Goal: Register for event/course

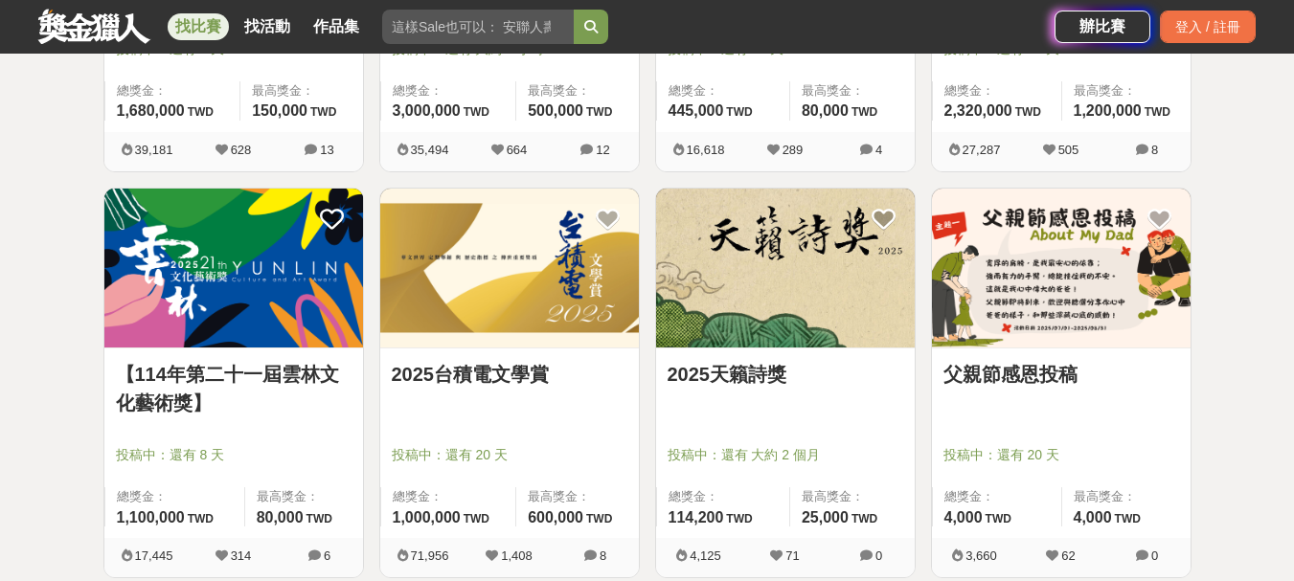
scroll to position [281, 0]
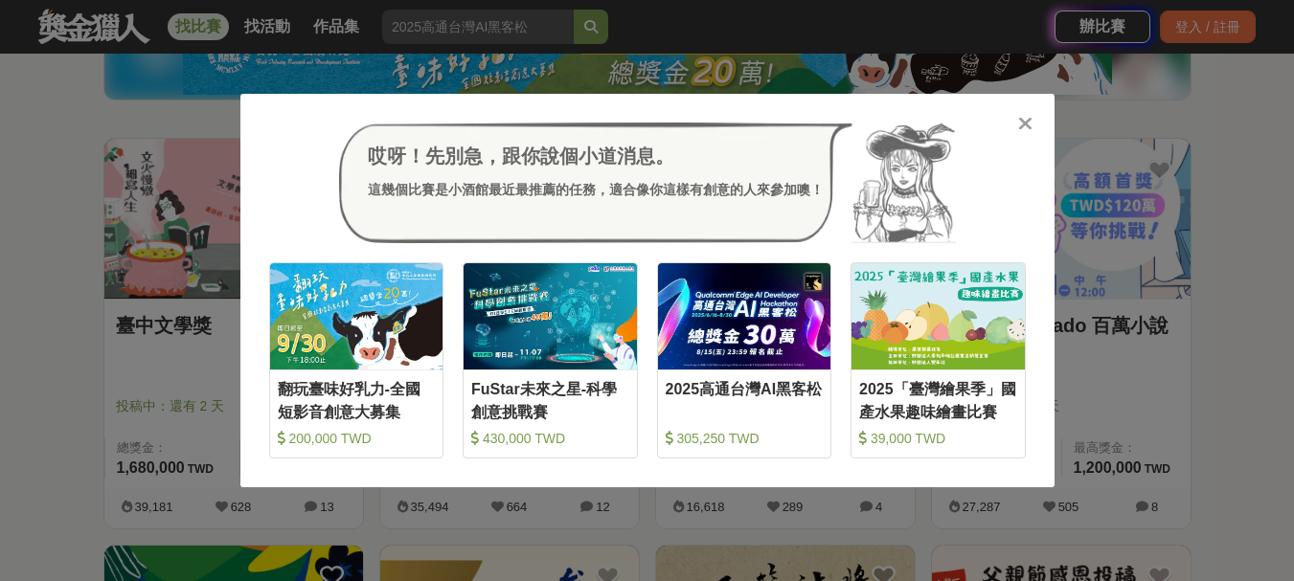
click at [1030, 126] on icon at bounding box center [1025, 123] width 14 height 19
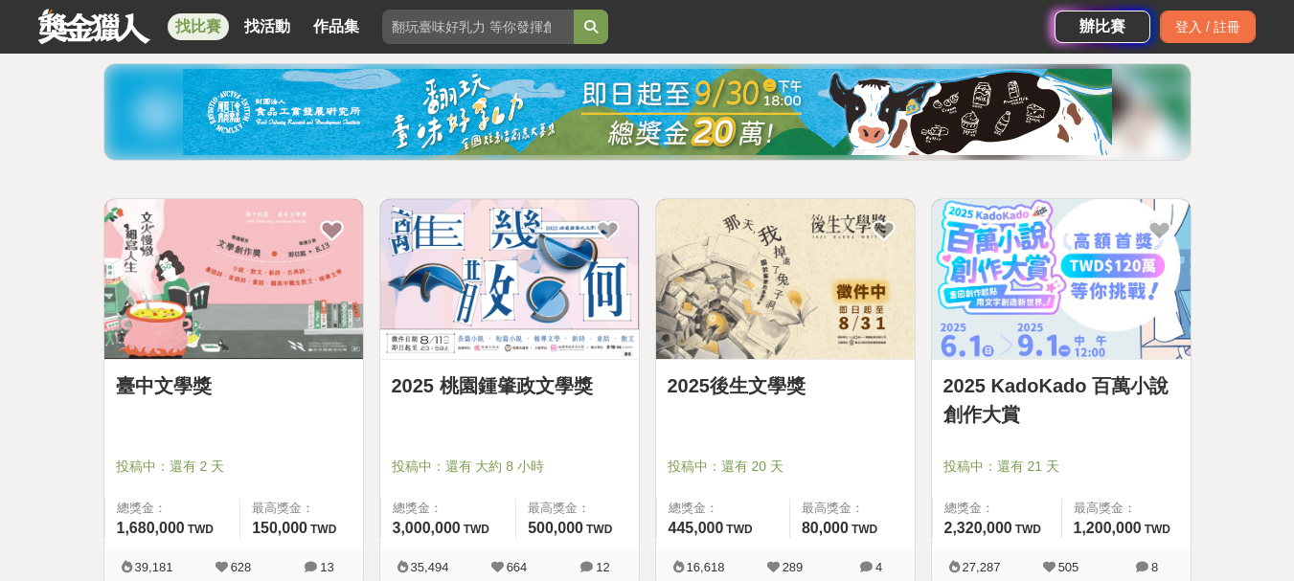
scroll to position [322, 0]
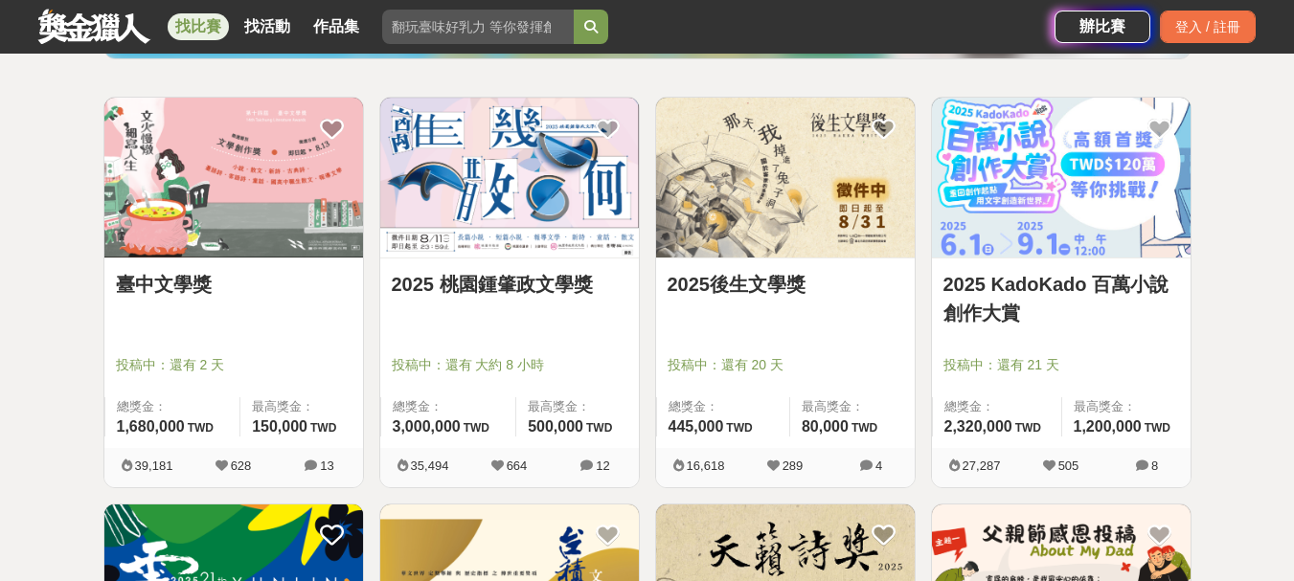
click at [1101, 162] on img at bounding box center [1061, 178] width 259 height 160
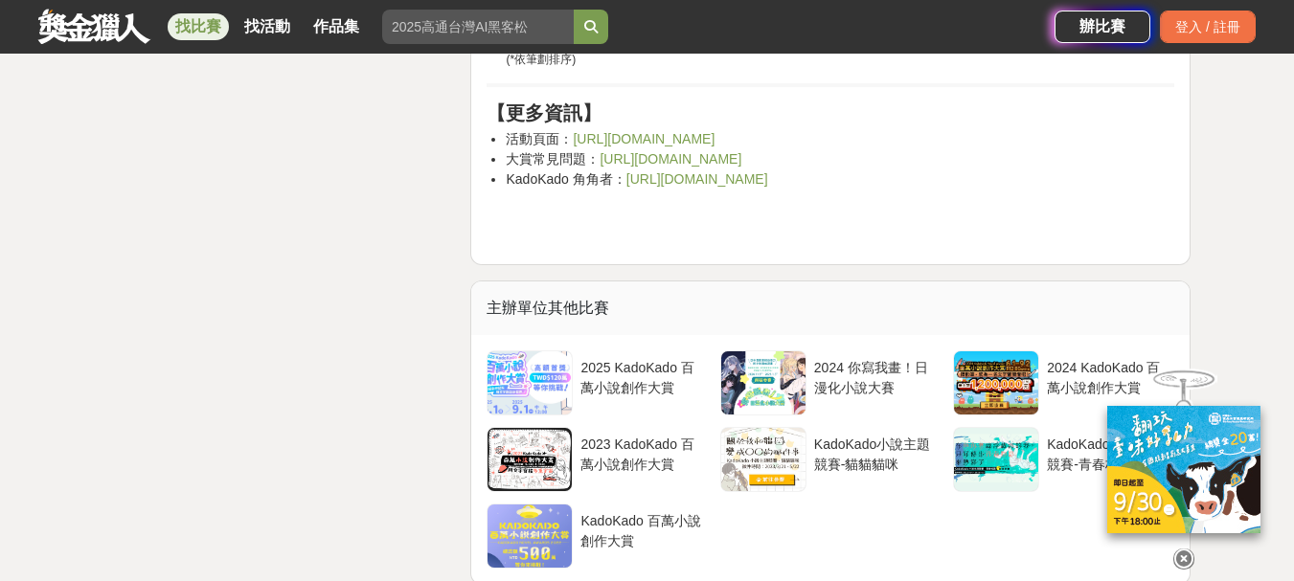
scroll to position [7213, 0]
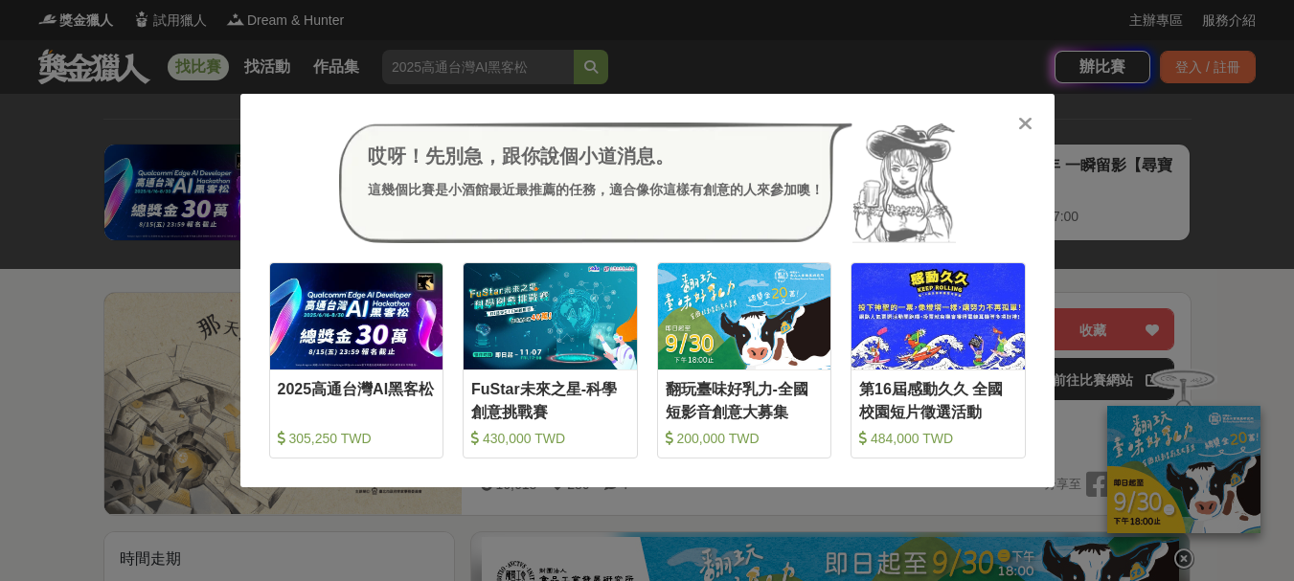
click at [1029, 127] on icon at bounding box center [1025, 123] width 14 height 19
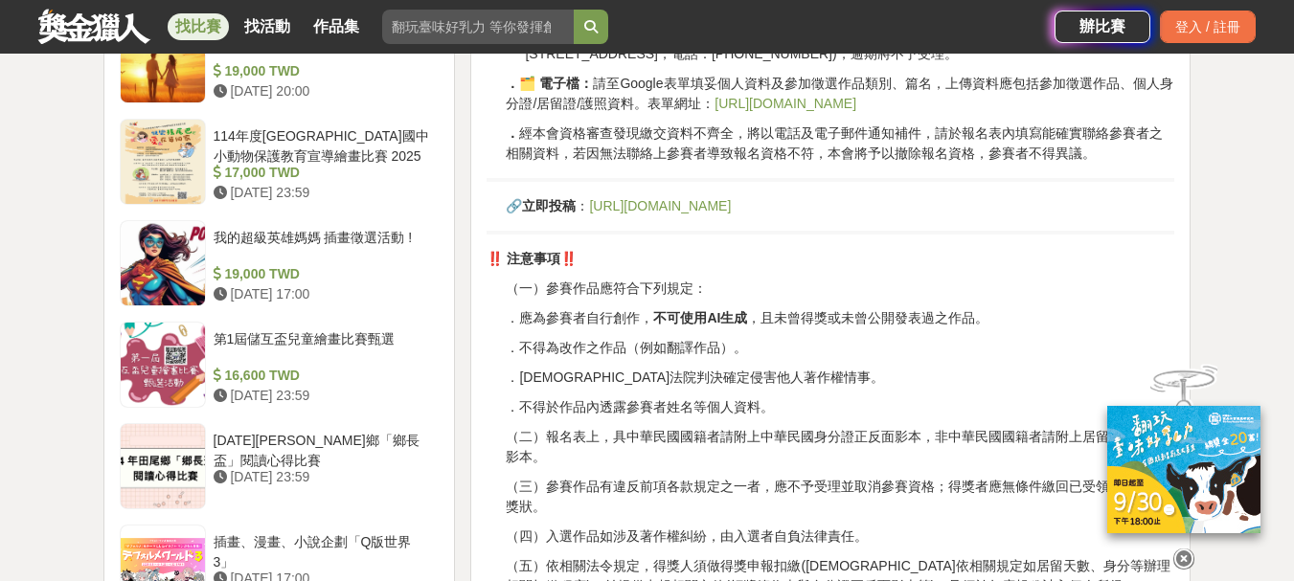
scroll to position [2011, 0]
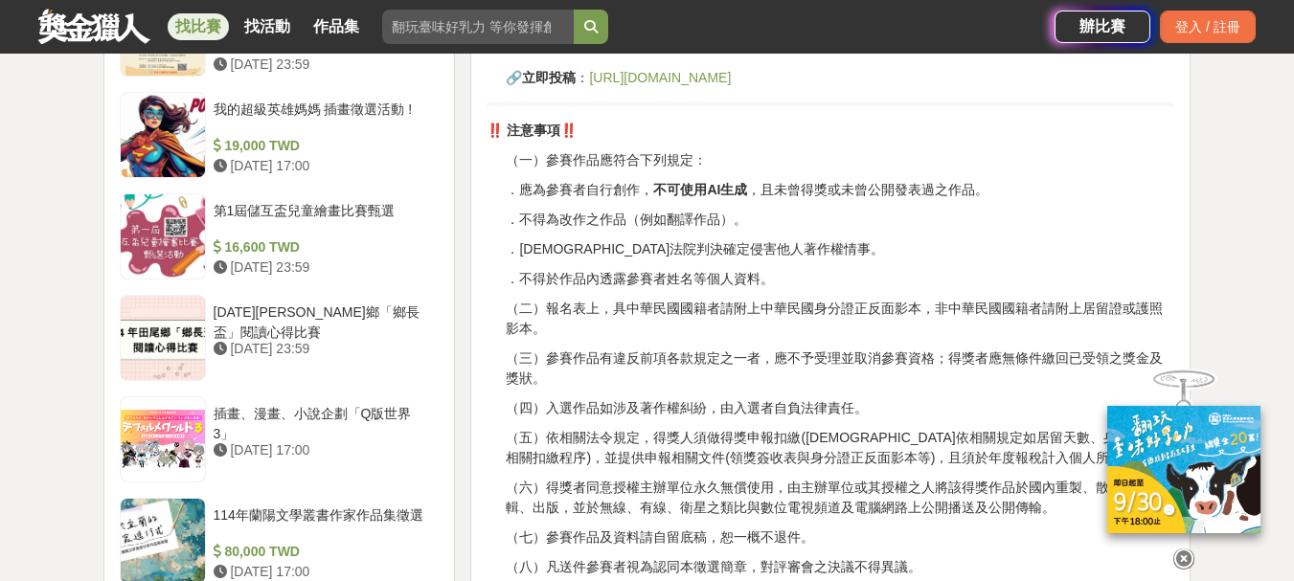
click at [754, 353] on p "（三）參賽作品有違反前項各款規定之一者，應不予受理並取消參賽資格；得獎者應無條件繳回已受領之獎金及獎狀。" at bounding box center [840, 369] width 668 height 40
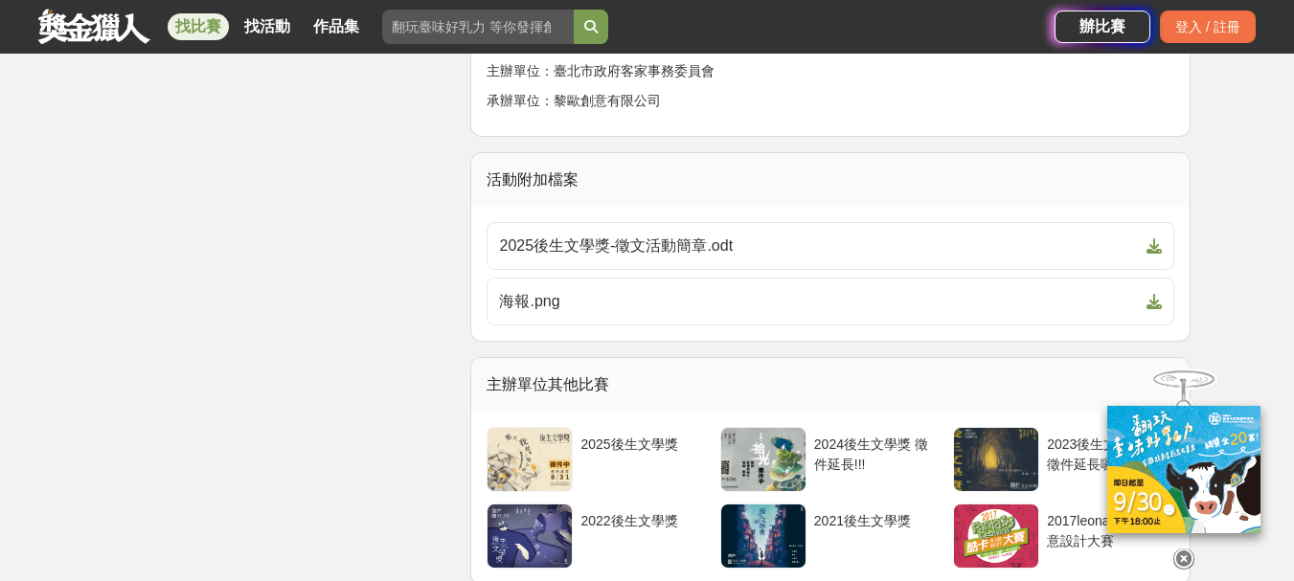
scroll to position [2876, 0]
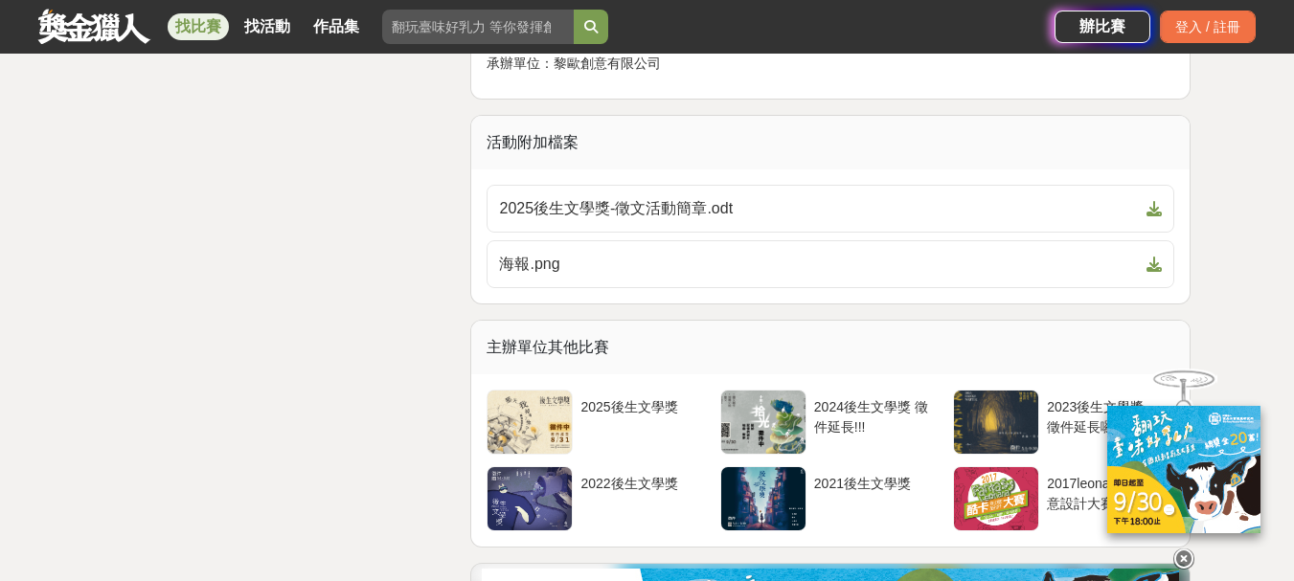
click at [1184, 549] on icon at bounding box center [1183, 559] width 21 height 21
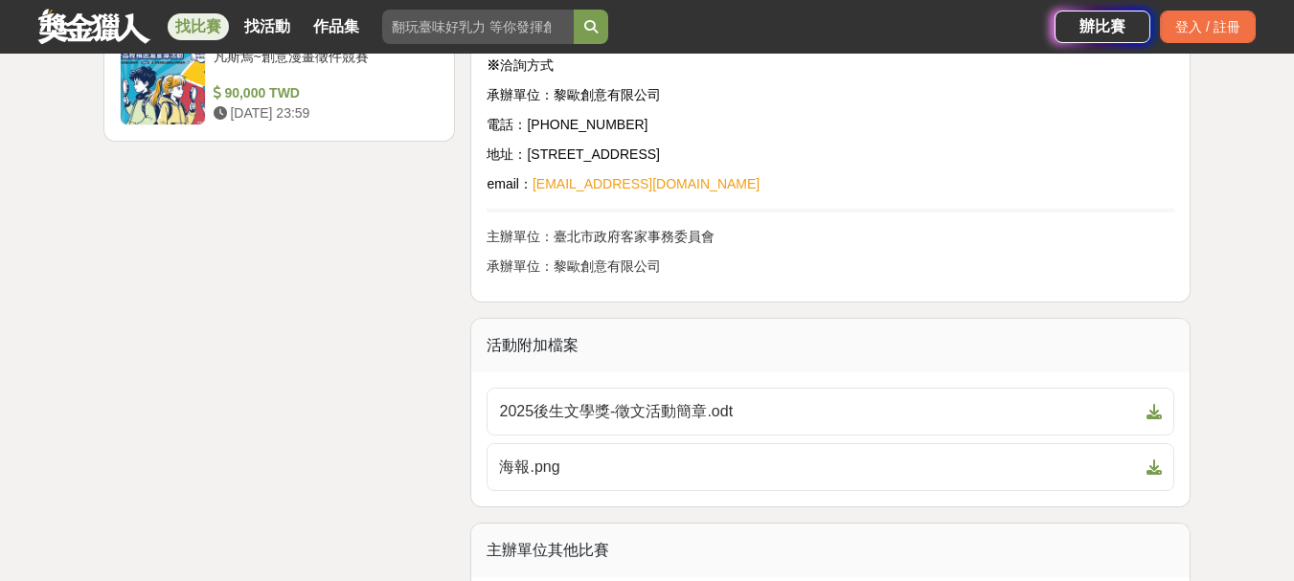
scroll to position [2657, 0]
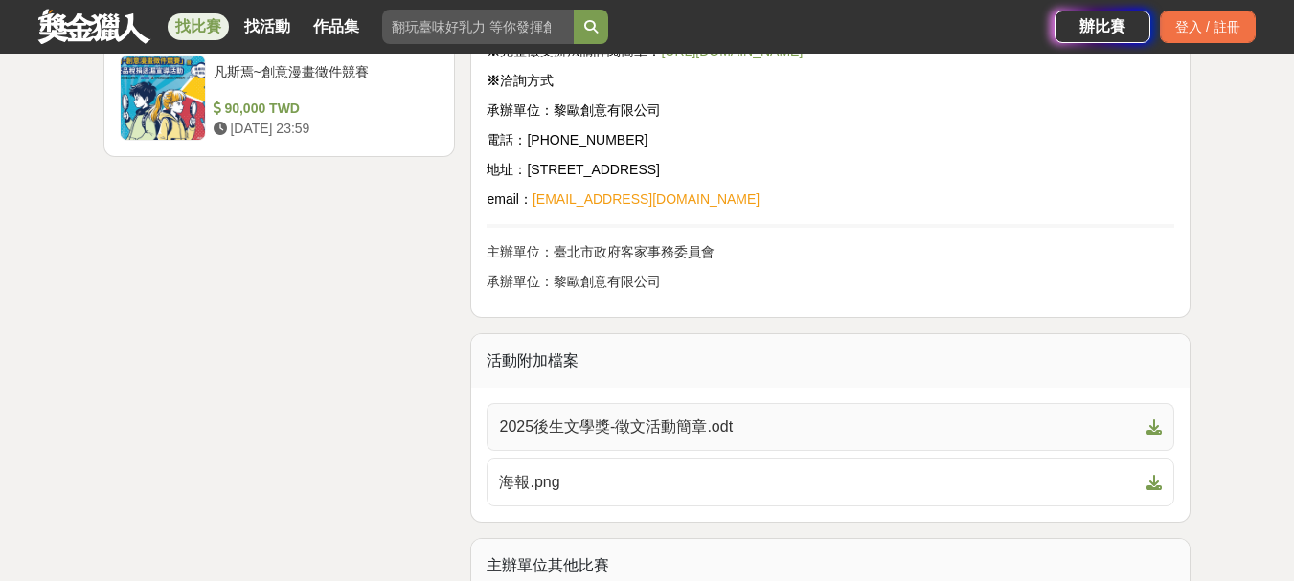
click at [964, 417] on span "2025後生文學獎-徵文活動簡章.odt" at bounding box center [819, 427] width 640 height 23
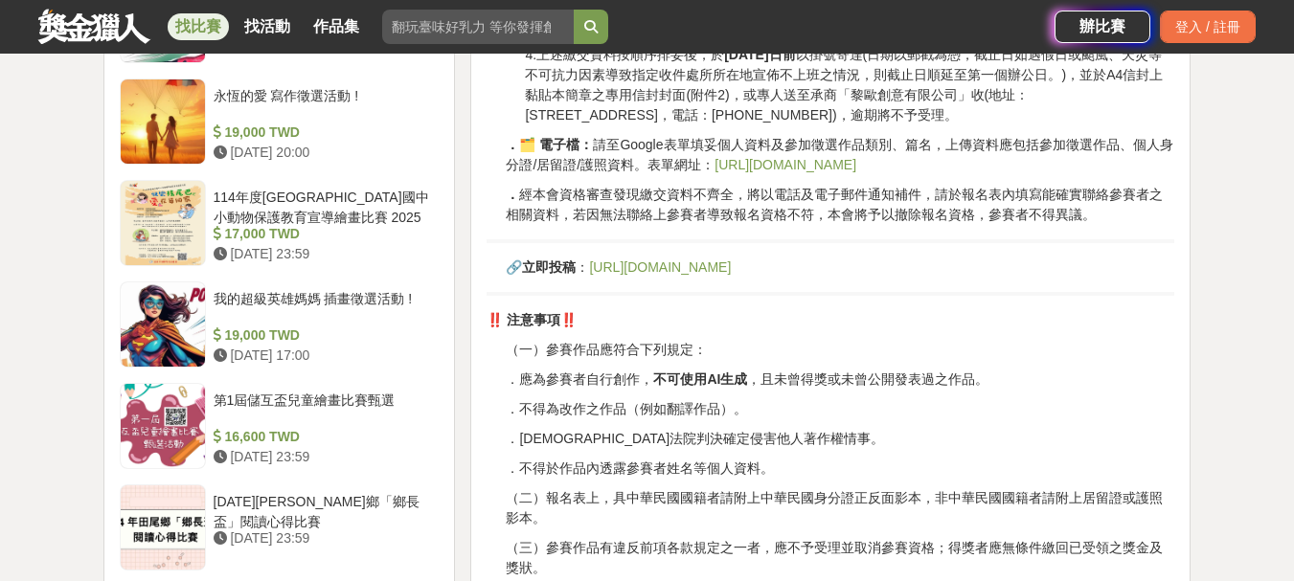
scroll to position [1769, 0]
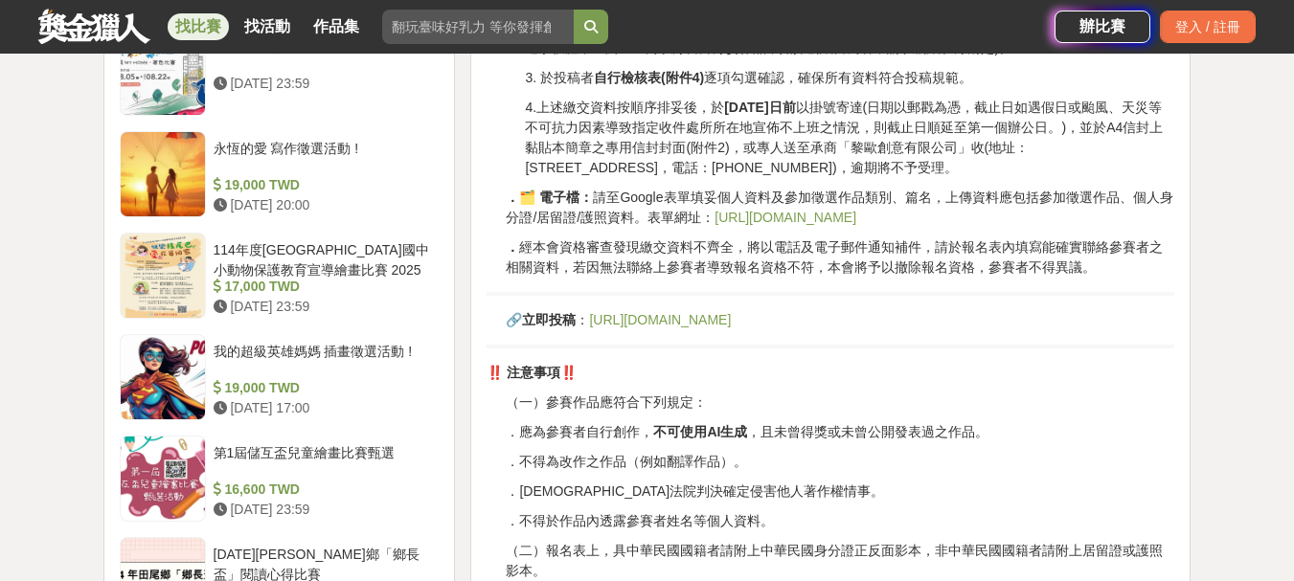
click at [817, 214] on link "https://forms.gle/6qQyryZ4bbcHfNJZA" at bounding box center [785, 217] width 142 height 15
click at [773, 216] on link "https://forms.gle/6qQyryZ4bbcHfNJZA" at bounding box center [785, 217] width 142 height 15
click at [711, 323] on link "https://forms.gle/6qQyryZ4bbcHfNJZA" at bounding box center [660, 319] width 142 height 15
drag, startPoint x: 834, startPoint y: 103, endPoint x: 931, endPoint y: 105, distance: 96.7
click at [931, 105] on p "4.上述繳交資料按順序排妥後，於 2025年8月31日前 以掛號寄達(日期以郵戳為憑，截止日如遇假日或颱風、天災等不可抗力因素導致指定收件處所所在地宣佈不上班…" at bounding box center [849, 138] width 649 height 80
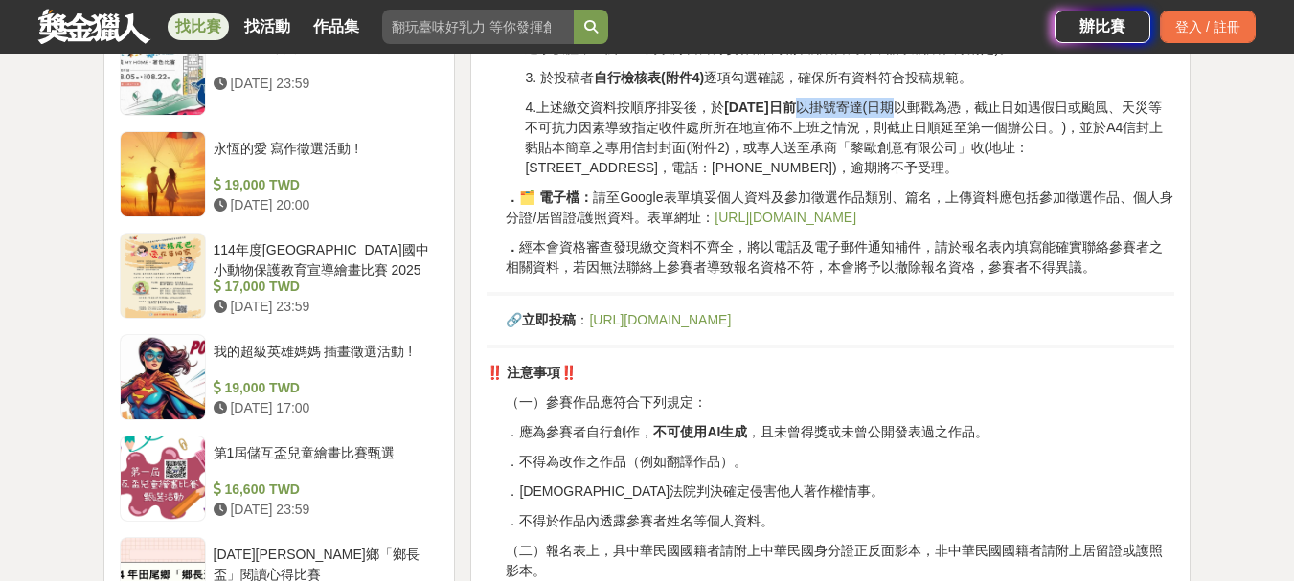
click at [931, 105] on p "4.上述繳交資料按順序排妥後，於 2025年8月31日前 以掛號寄達(日期以郵戳為憑，截止日如遇假日或颱風、天災等不可抗力因素導致指定收件處所所在地宣佈不上班…" at bounding box center [849, 138] width 649 height 80
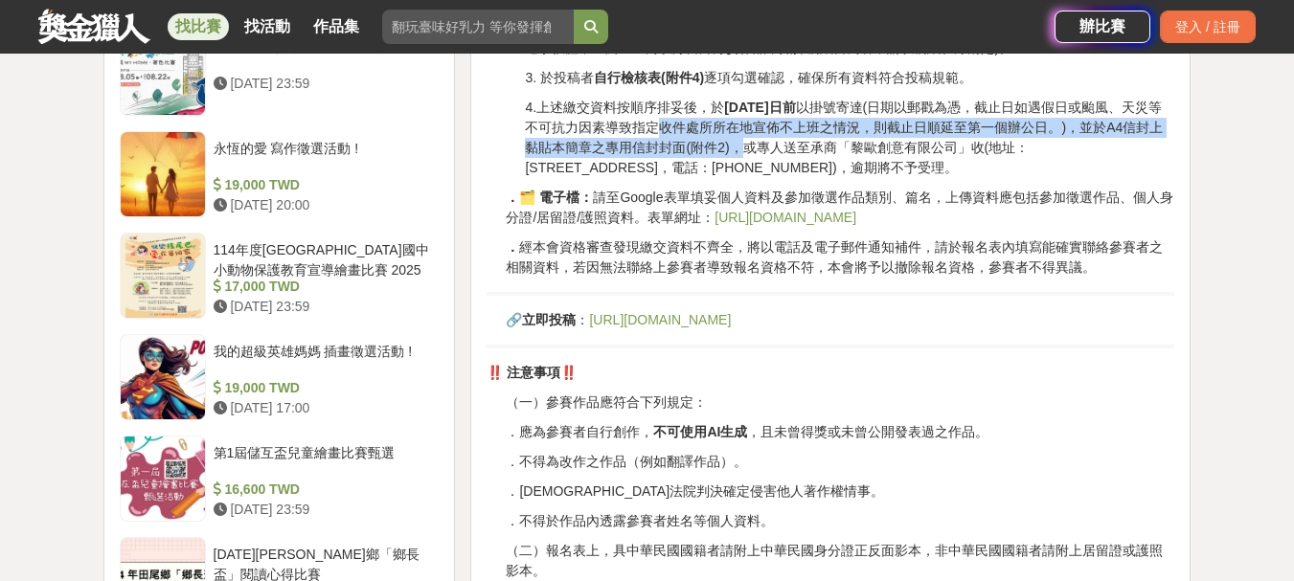
drag, startPoint x: 680, startPoint y: 127, endPoint x: 772, endPoint y: 152, distance: 95.2
click at [772, 152] on p "4.上述繳交資料按順序排妥後，於 2025年8月31日前 以掛號寄達(日期以郵戳為憑，截止日如遇假日或颱風、天災等不可抗力因素導致指定收件處所所在地宣佈不上班…" at bounding box center [849, 138] width 649 height 80
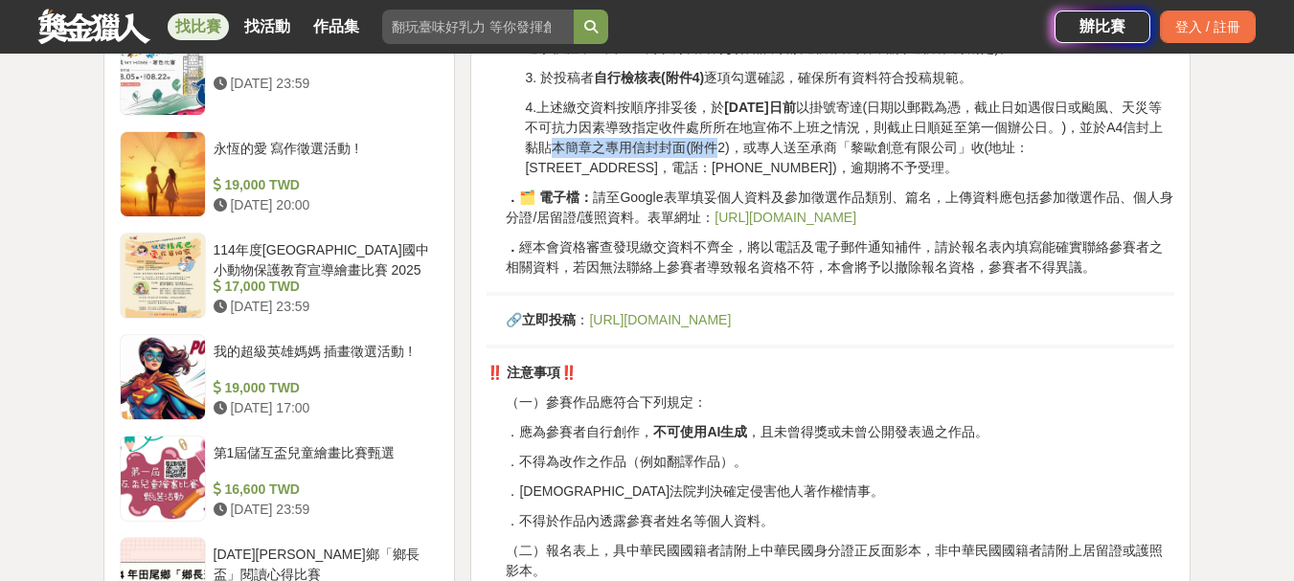
drag, startPoint x: 580, startPoint y: 145, endPoint x: 762, endPoint y: 144, distance: 181.9
click at [749, 140] on p "4.上述繳交資料按順序排妥後，於 2025年8月31日前 以掛號寄達(日期以郵戳為憑，截止日如遇假日或颱風、天災等不可抗力因素導致指定收件處所所在地宣佈不上班…" at bounding box center [849, 138] width 649 height 80
click at [763, 145] on p "4.上述繳交資料按順序排妥後，於 2025年8月31日前 以掛號寄達(日期以郵戳為憑，截止日如遇假日或颱風、天災等不可抗力因素導致指定收件處所所在地宣佈不上班…" at bounding box center [849, 138] width 649 height 80
drag, startPoint x: 783, startPoint y: 151, endPoint x: 944, endPoint y: 166, distance: 161.5
click at [944, 166] on p "4.上述繳交資料按順序排妥後，於 2025年8月31日前 以掛號寄達(日期以郵戳為憑，截止日如遇假日或颱風、天災等不可抗力因素導致指定收件處所所在地宣佈不上班…" at bounding box center [849, 138] width 649 height 80
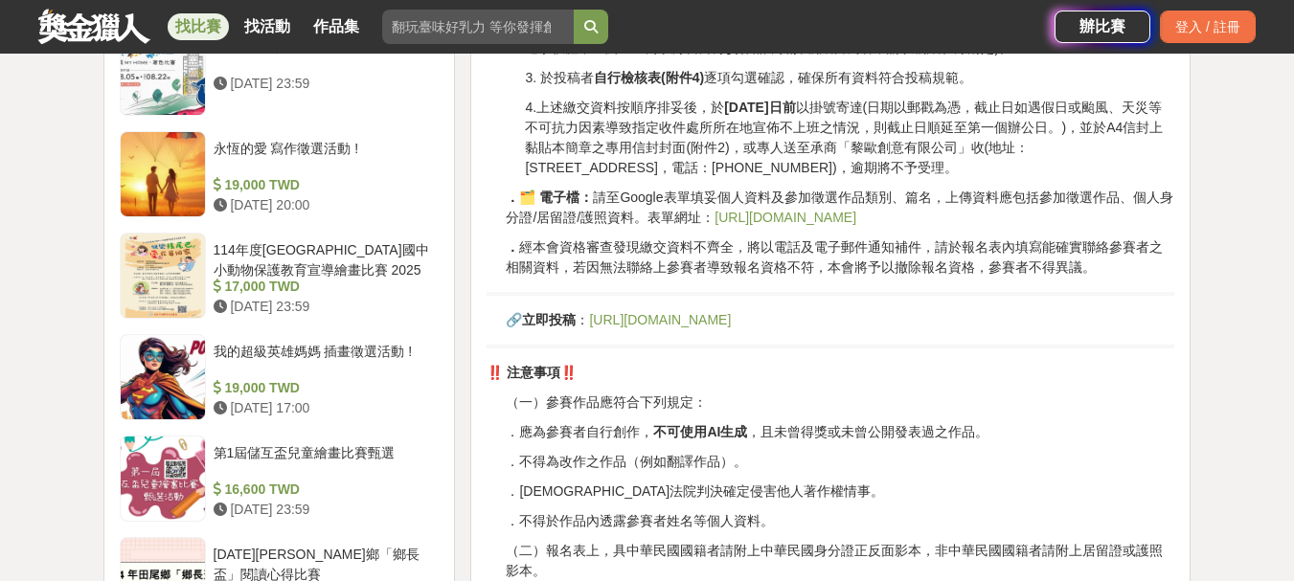
click at [944, 166] on p "4.上述繳交資料按順序排妥後，於 2025年8月31日前 以掛號寄達(日期以郵戳為憑，截止日如遇假日或颱風、天災等不可抗力因素導致指定收件處所所在地宣佈不上班…" at bounding box center [849, 138] width 649 height 80
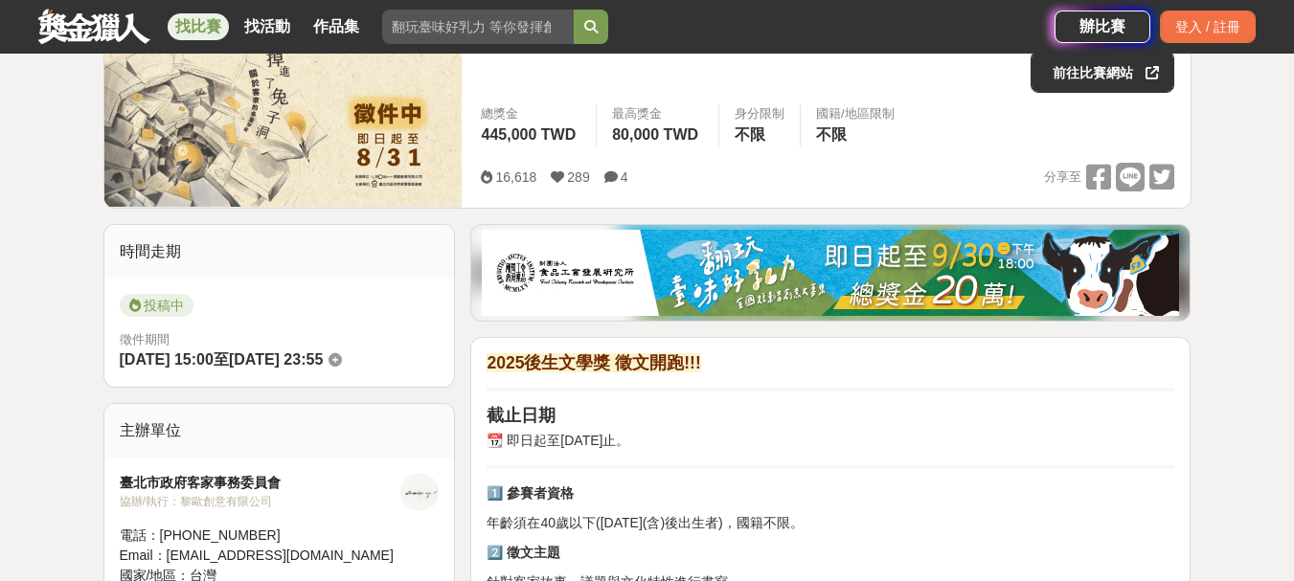
scroll to position [112, 0]
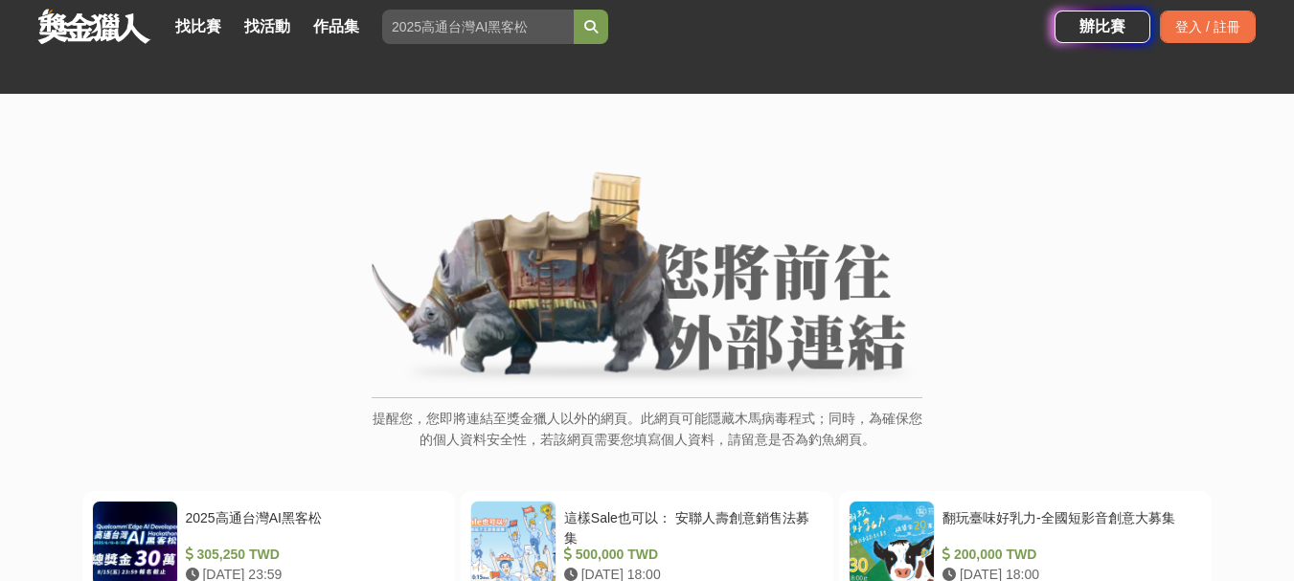
scroll to position [136, 0]
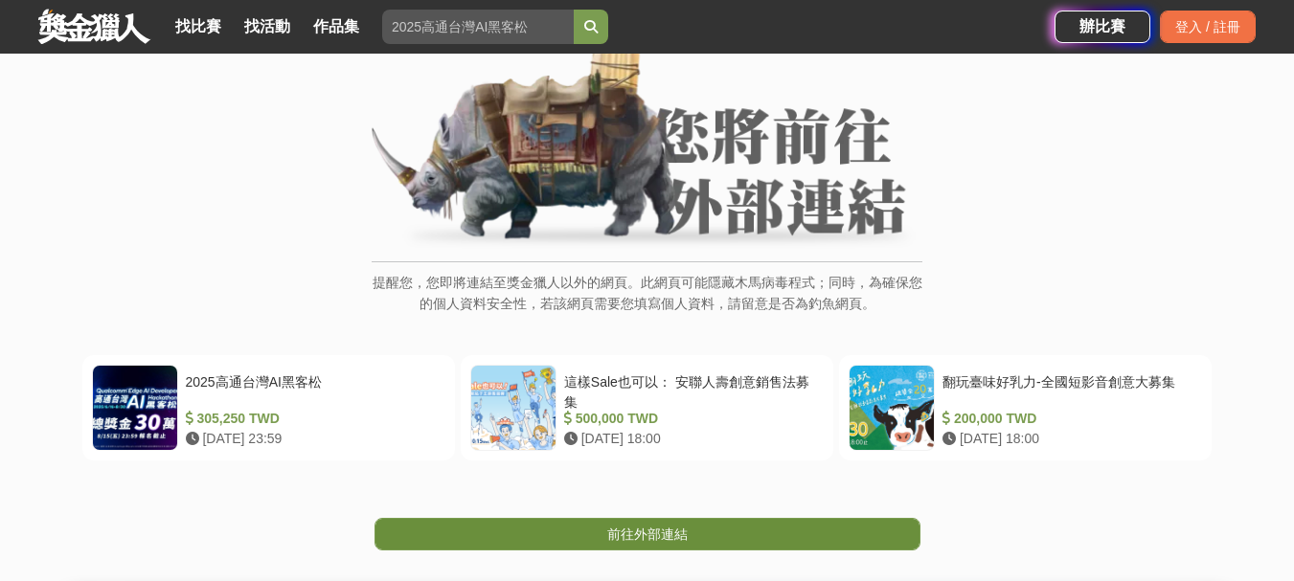
click at [686, 535] on span "前往外部連結" at bounding box center [647, 534] width 80 height 15
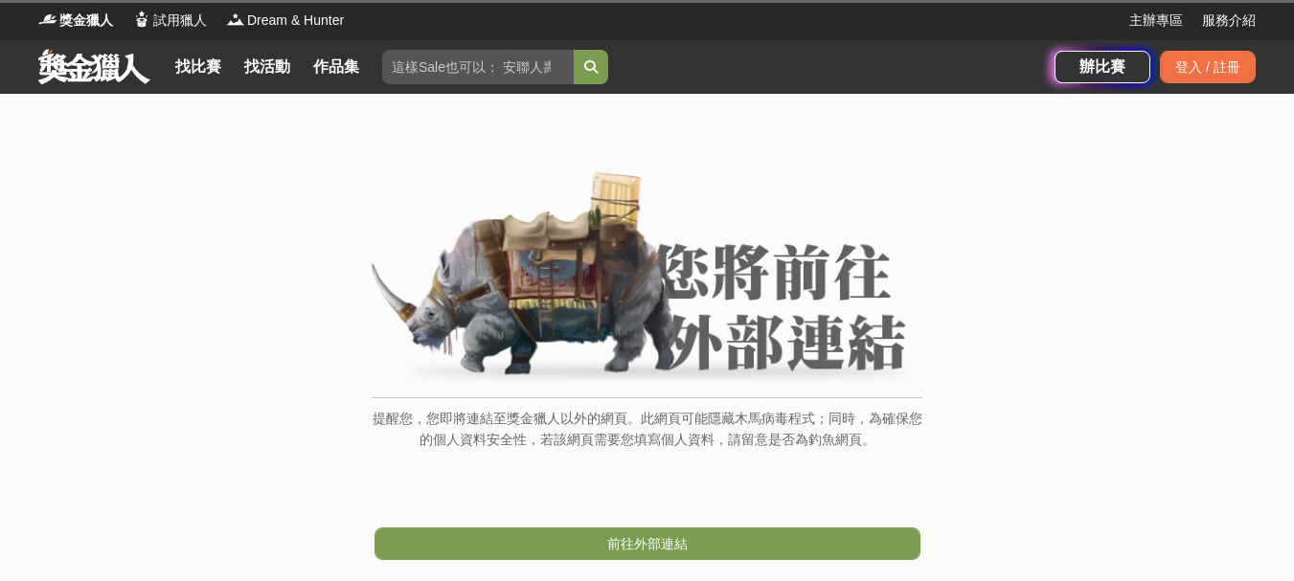
click at [717, 524] on div "前往外部連結" at bounding box center [647, 515] width 1294 height 90
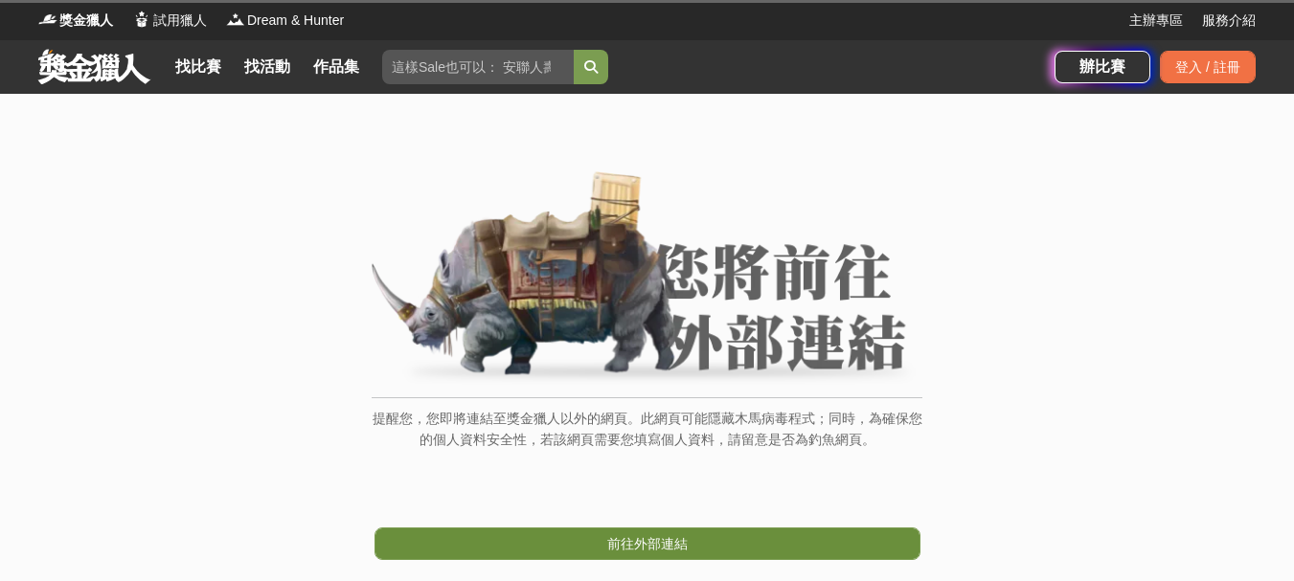
click at [728, 548] on link "前往外部連結" at bounding box center [647, 544] width 546 height 33
